Goal: Task Accomplishment & Management: Manage account settings

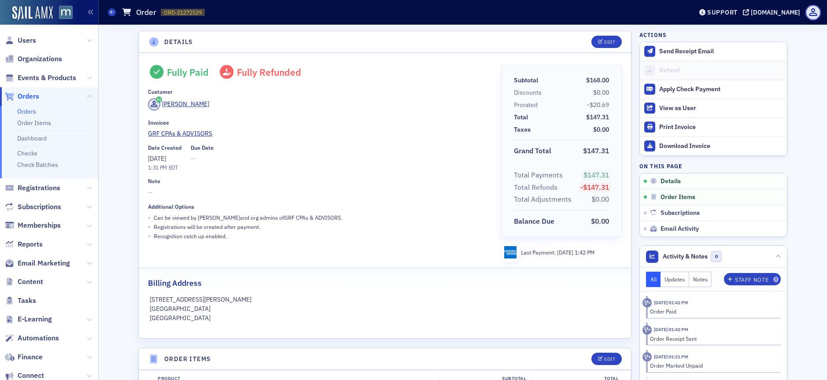
drag, startPoint x: 0, startPoint y: 0, endPoint x: 225, endPoint y: 16, distance: 225.5
click at [225, 16] on div "Orders Order ORD-21272529 21272529" at bounding box center [393, 12] width 571 height 17
click at [27, 39] on span "Users" at bounding box center [27, 41] width 18 height 10
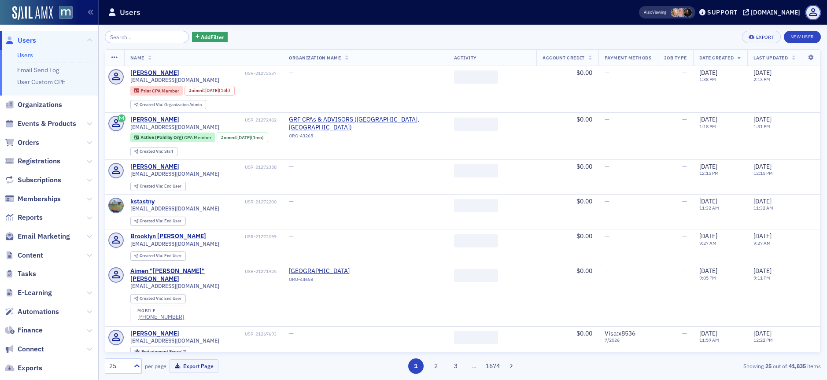
click at [160, 36] on input "search" at bounding box center [147, 37] width 84 height 12
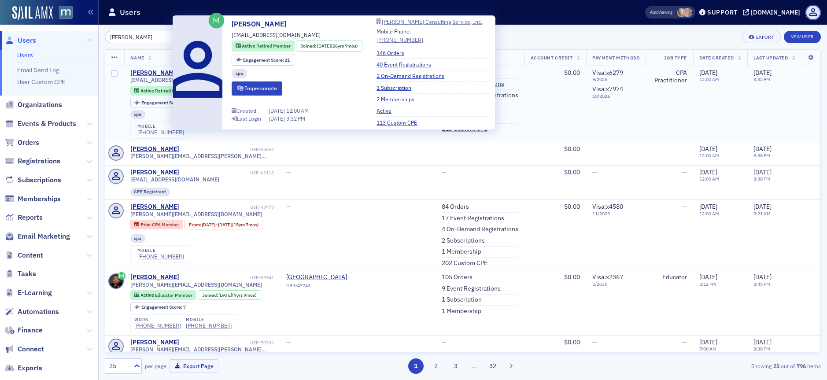
type input "[PERSON_NAME]"
click at [155, 70] on div "[PERSON_NAME]" at bounding box center [154, 73] width 49 height 8
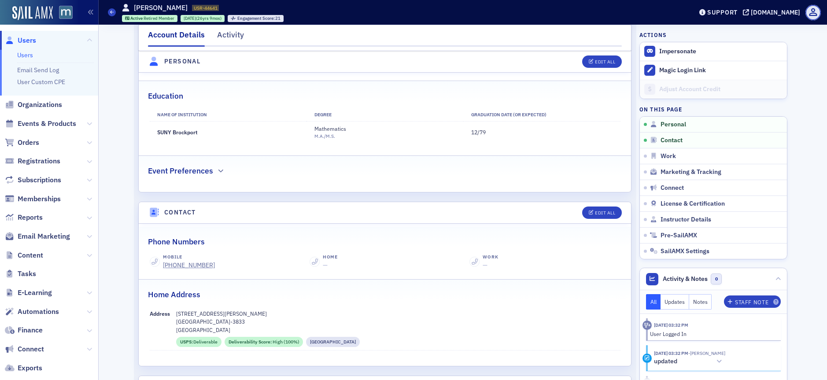
scroll to position [236, 0]
click at [598, 214] on div "Edit All" at bounding box center [605, 212] width 20 height 5
select select "US"
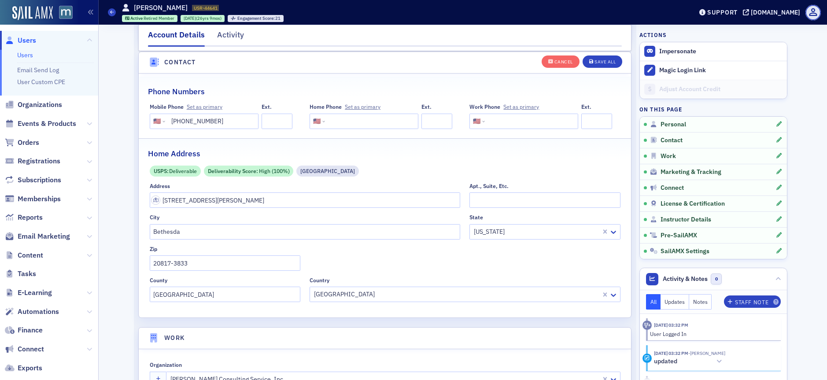
scroll to position [473, 0]
click at [212, 202] on input "[STREET_ADDRESS][PERSON_NAME]" at bounding box center [305, 199] width 311 height 15
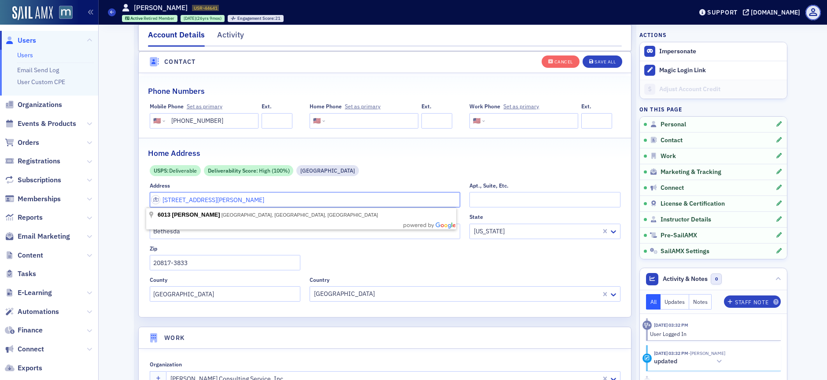
click at [212, 202] on input "[STREET_ADDRESS][PERSON_NAME]" at bounding box center [305, 199] width 311 height 15
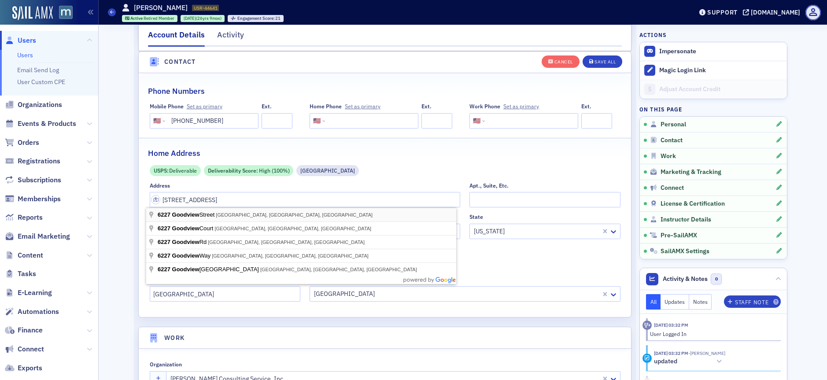
type input "[STREET_ADDRESS]"
type input "20817-6101"
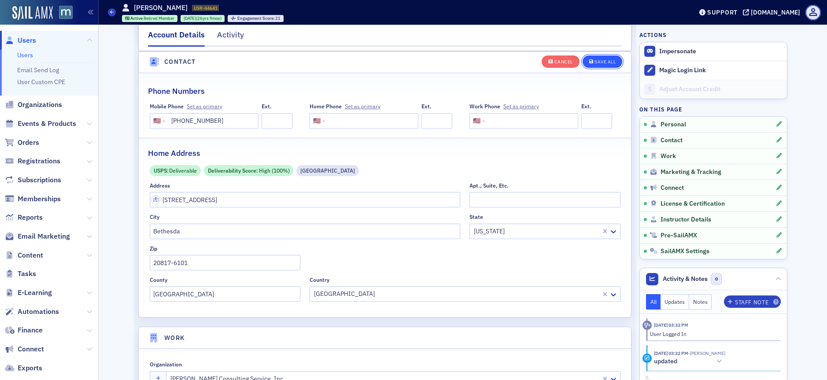
click at [605, 61] on div "Save All" at bounding box center [604, 61] width 21 height 5
